Goal: Transaction & Acquisition: Purchase product/service

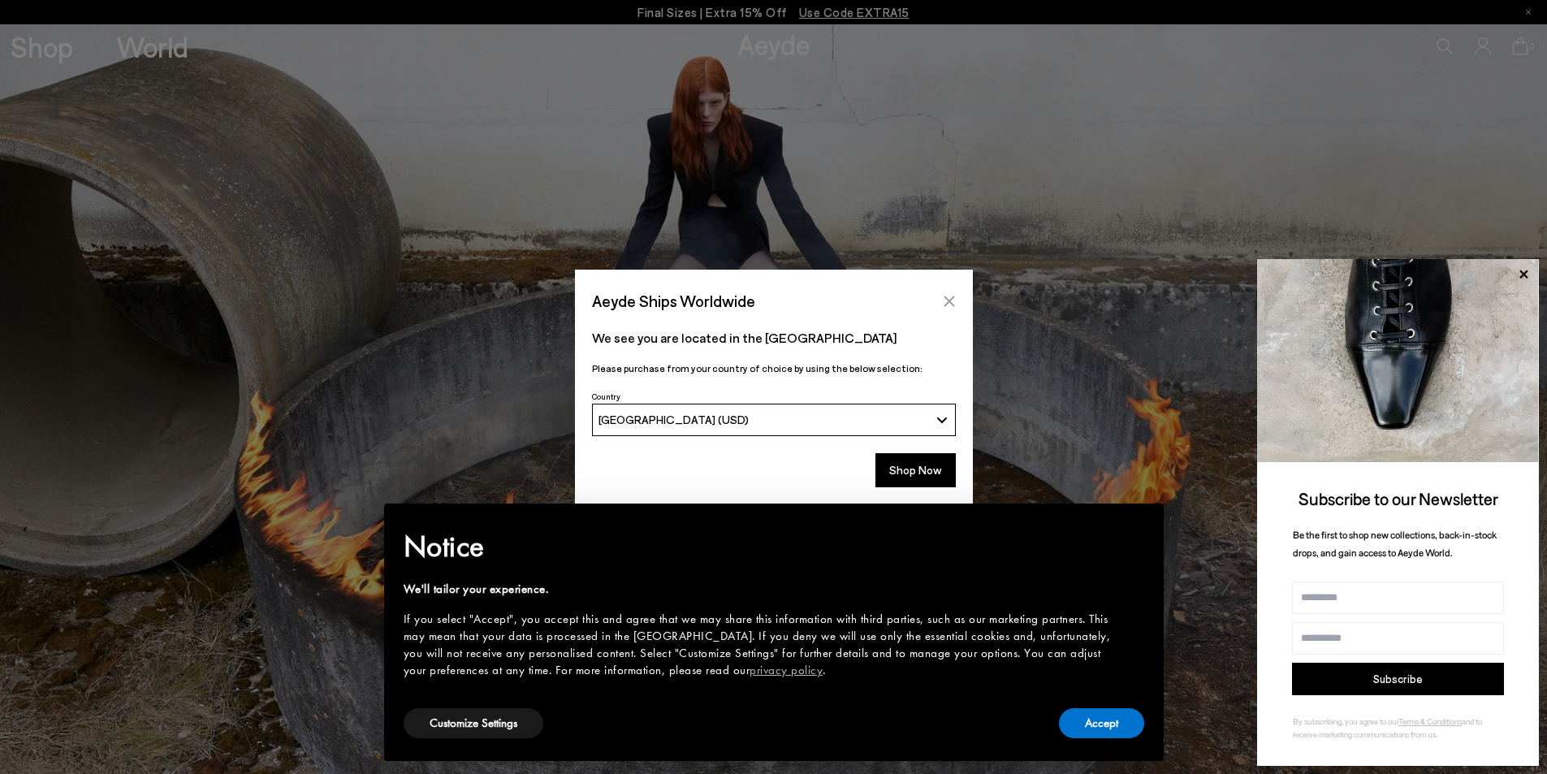
click at [948, 301] on icon "Close" at bounding box center [949, 301] width 13 height 13
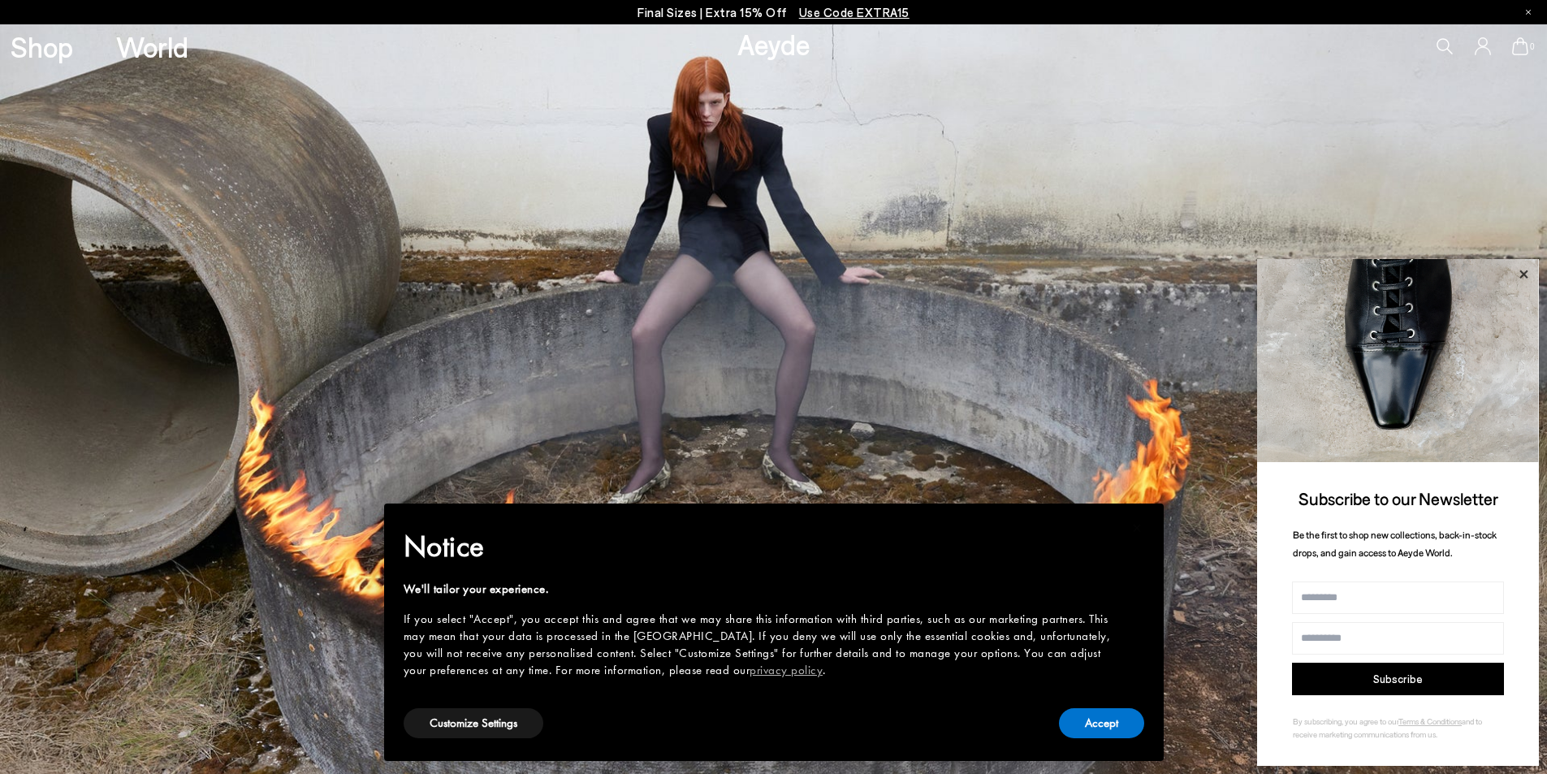
click at [1525, 273] on icon at bounding box center [1524, 274] width 8 height 8
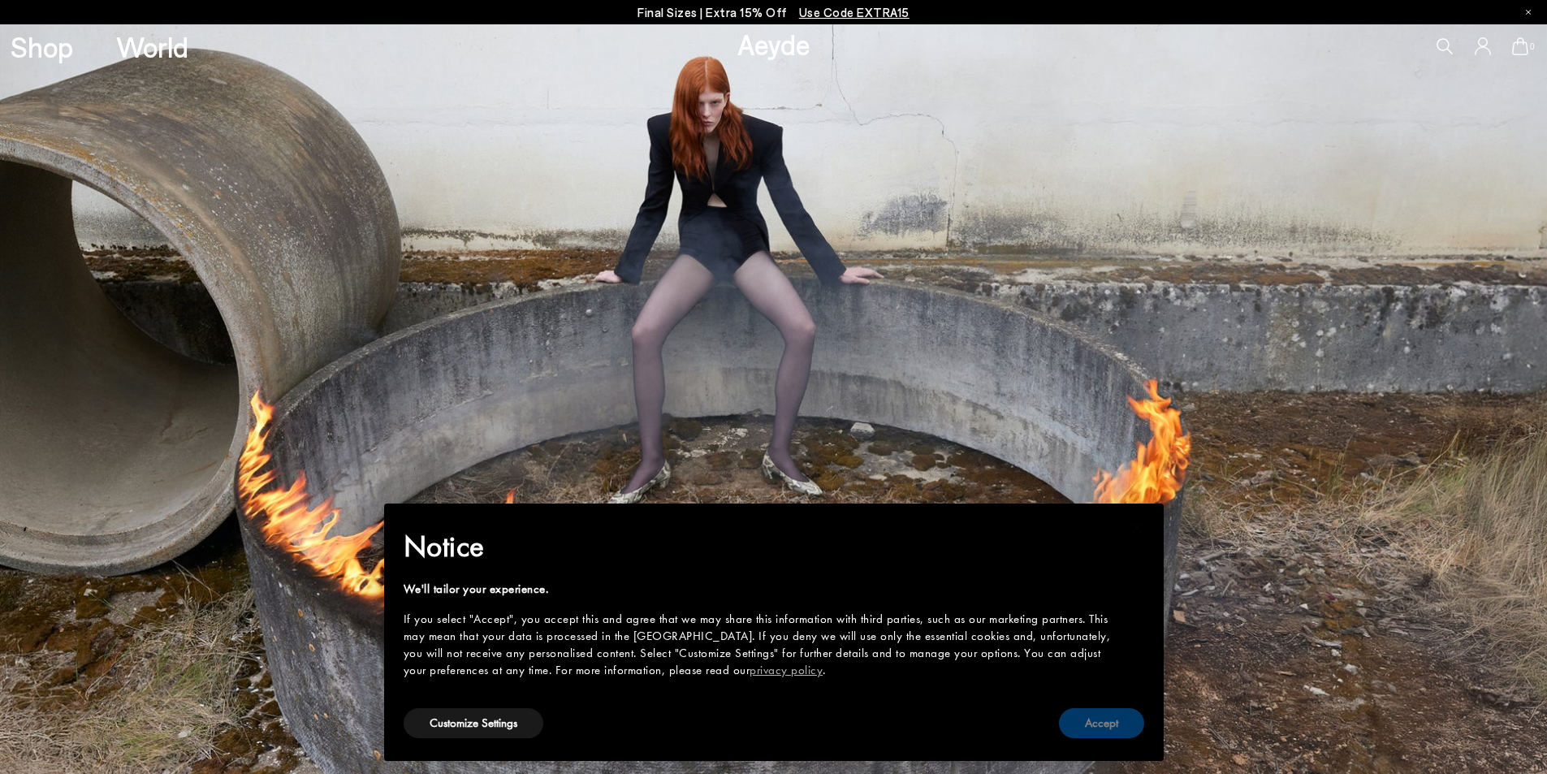
click at [1105, 715] on button "Accept" at bounding box center [1101, 723] width 85 height 30
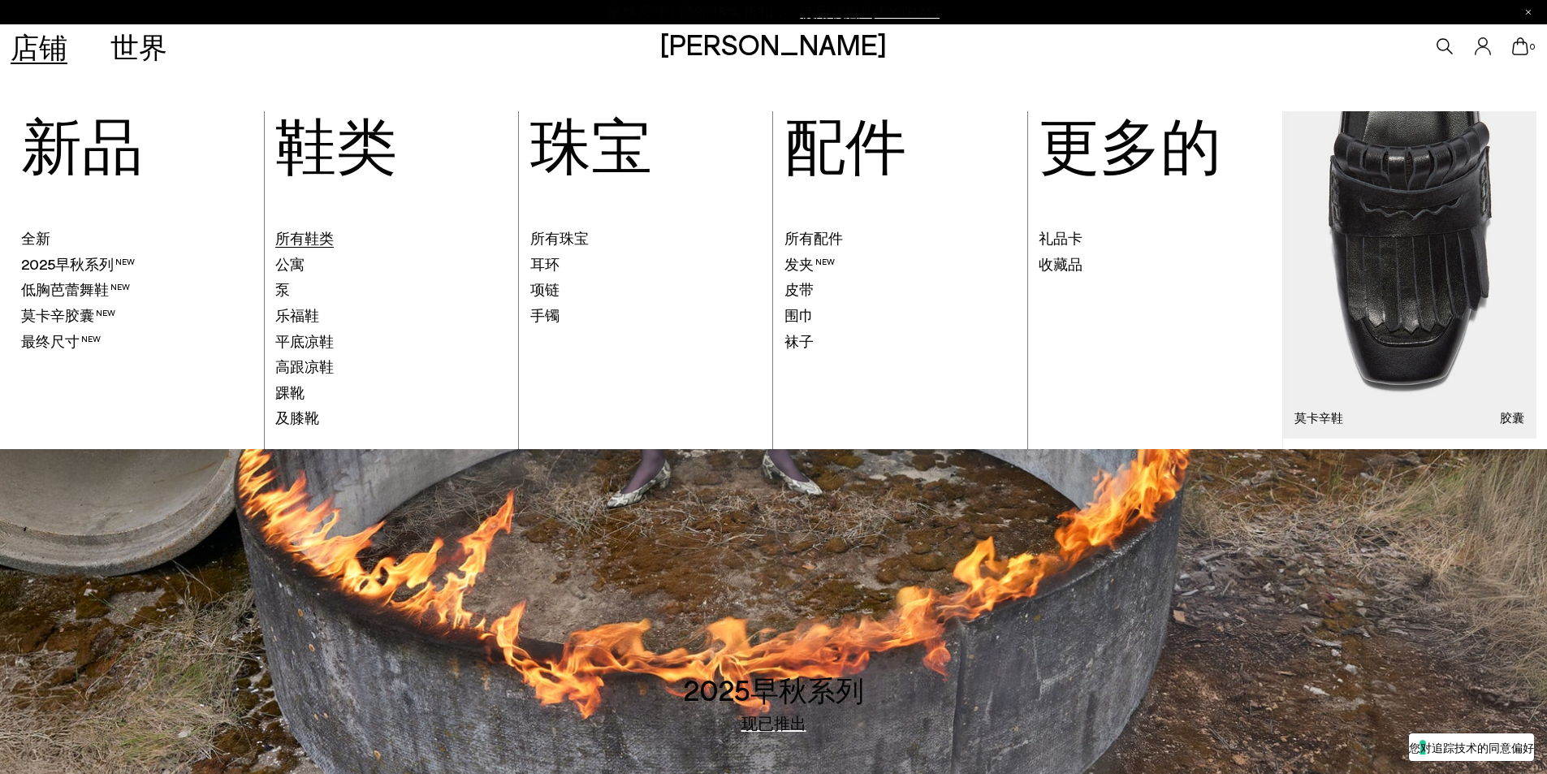
click at [329, 232] on font "所有鞋类" at bounding box center [304, 238] width 58 height 18
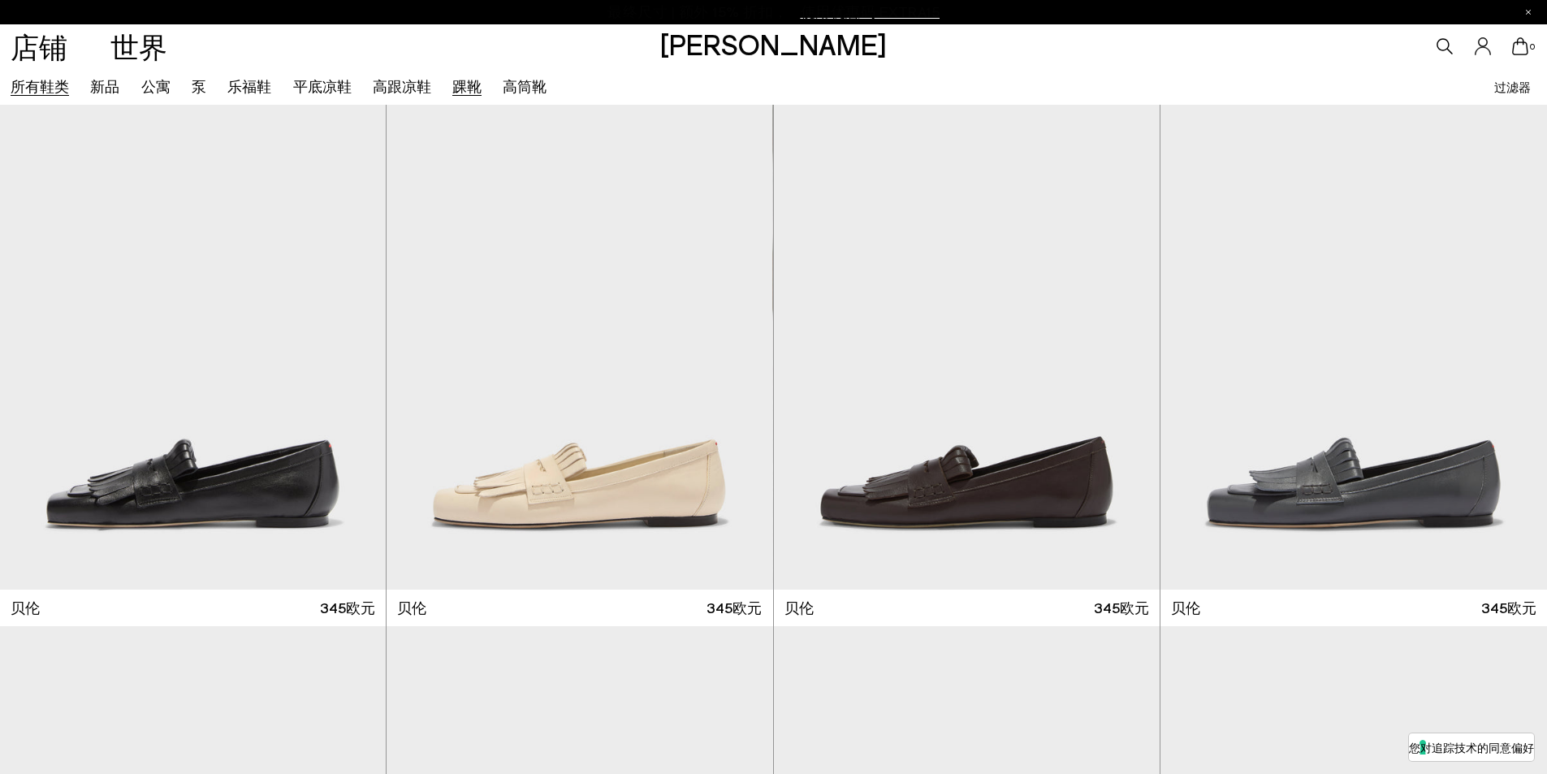
click at [456, 84] on font "踝靴" at bounding box center [466, 86] width 29 height 18
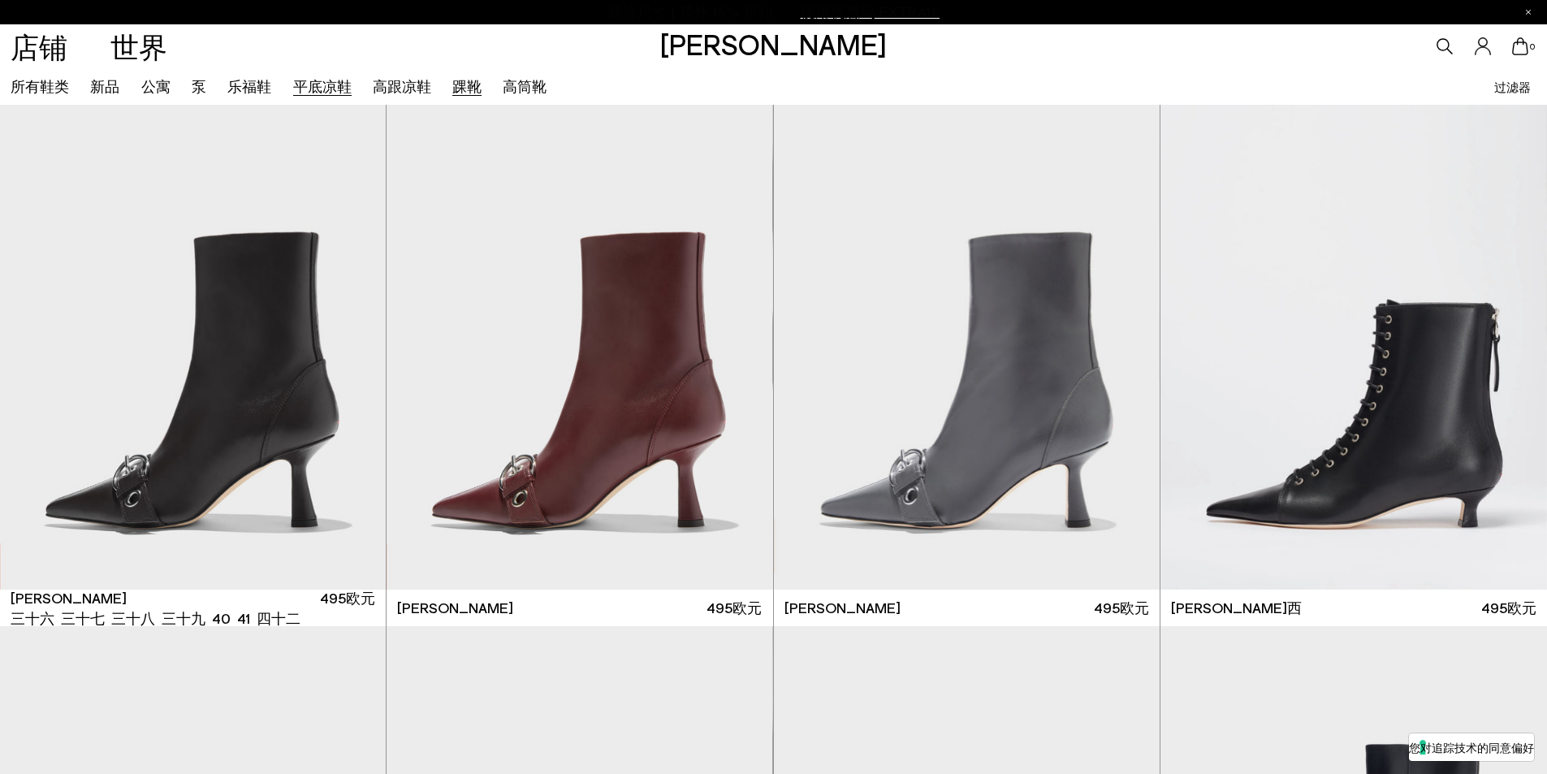
click at [328, 88] on font "平底凉鞋" at bounding box center [322, 86] width 58 height 18
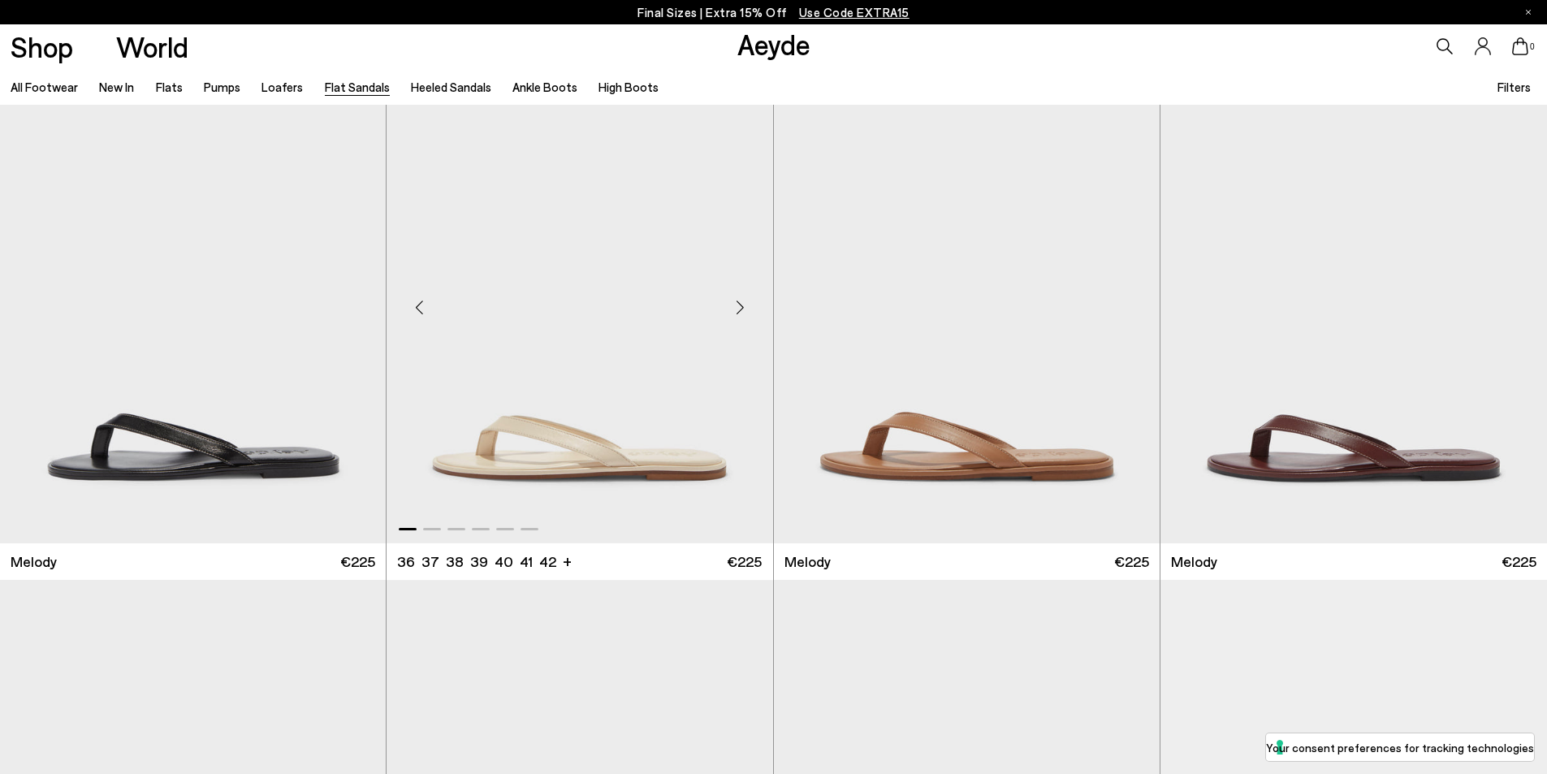
scroll to position [162, 0]
